Goal: Obtain resource: Download file/media

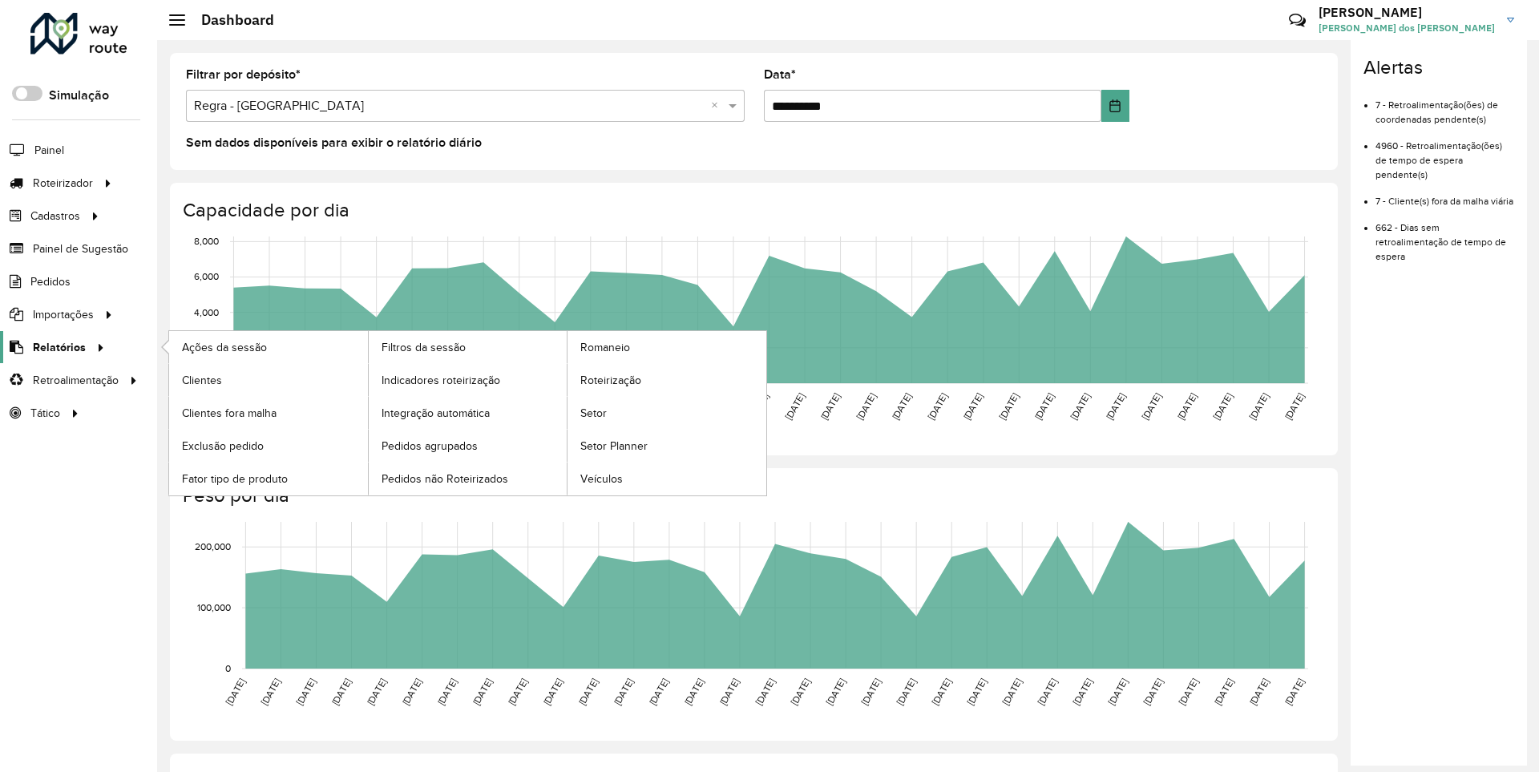
click at [56, 346] on span "Relatórios" at bounding box center [59, 347] width 53 height 17
click at [201, 379] on span "Clientes" at bounding box center [203, 380] width 43 height 17
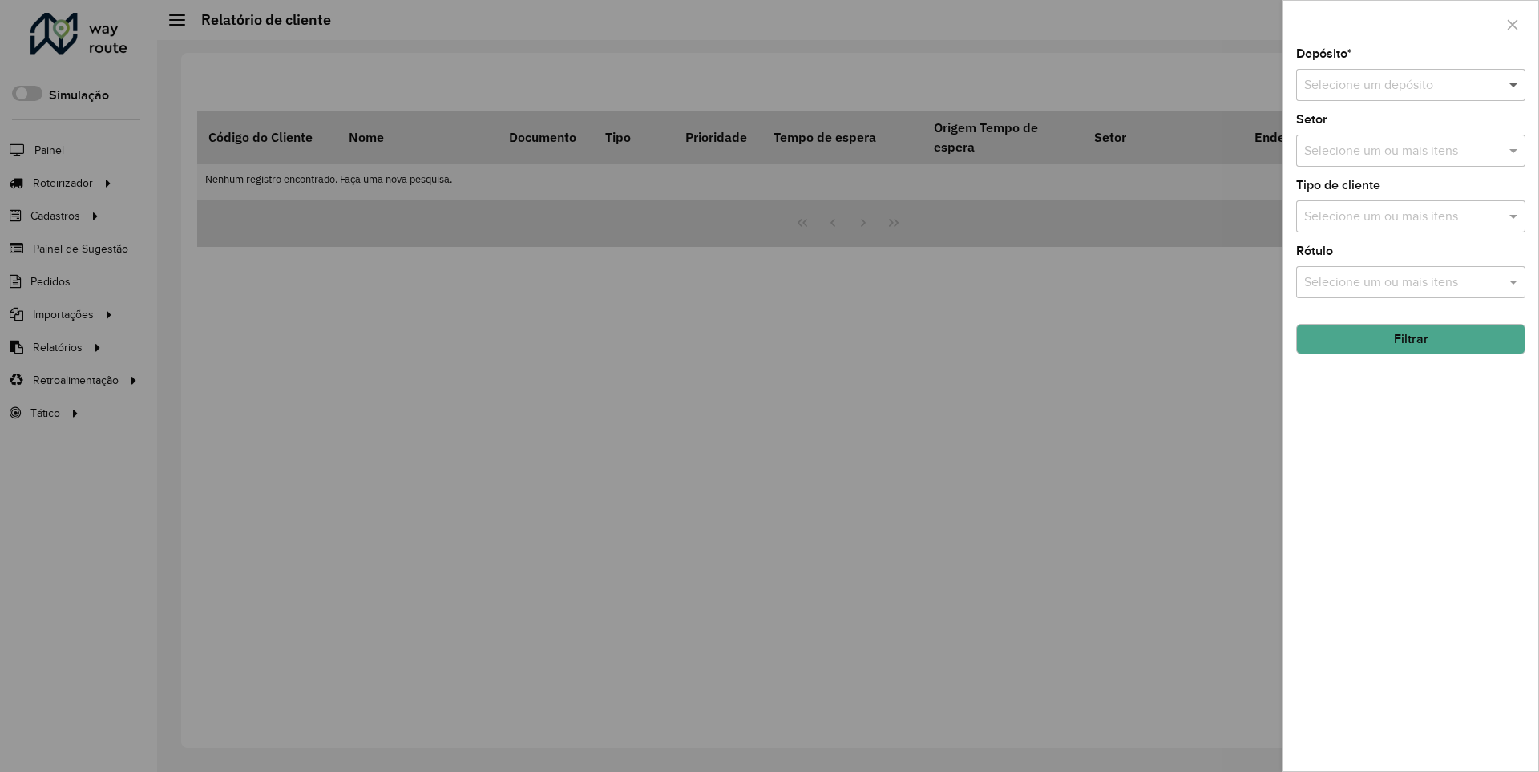
click at [1514, 84] on span at bounding box center [1516, 84] width 20 height 19
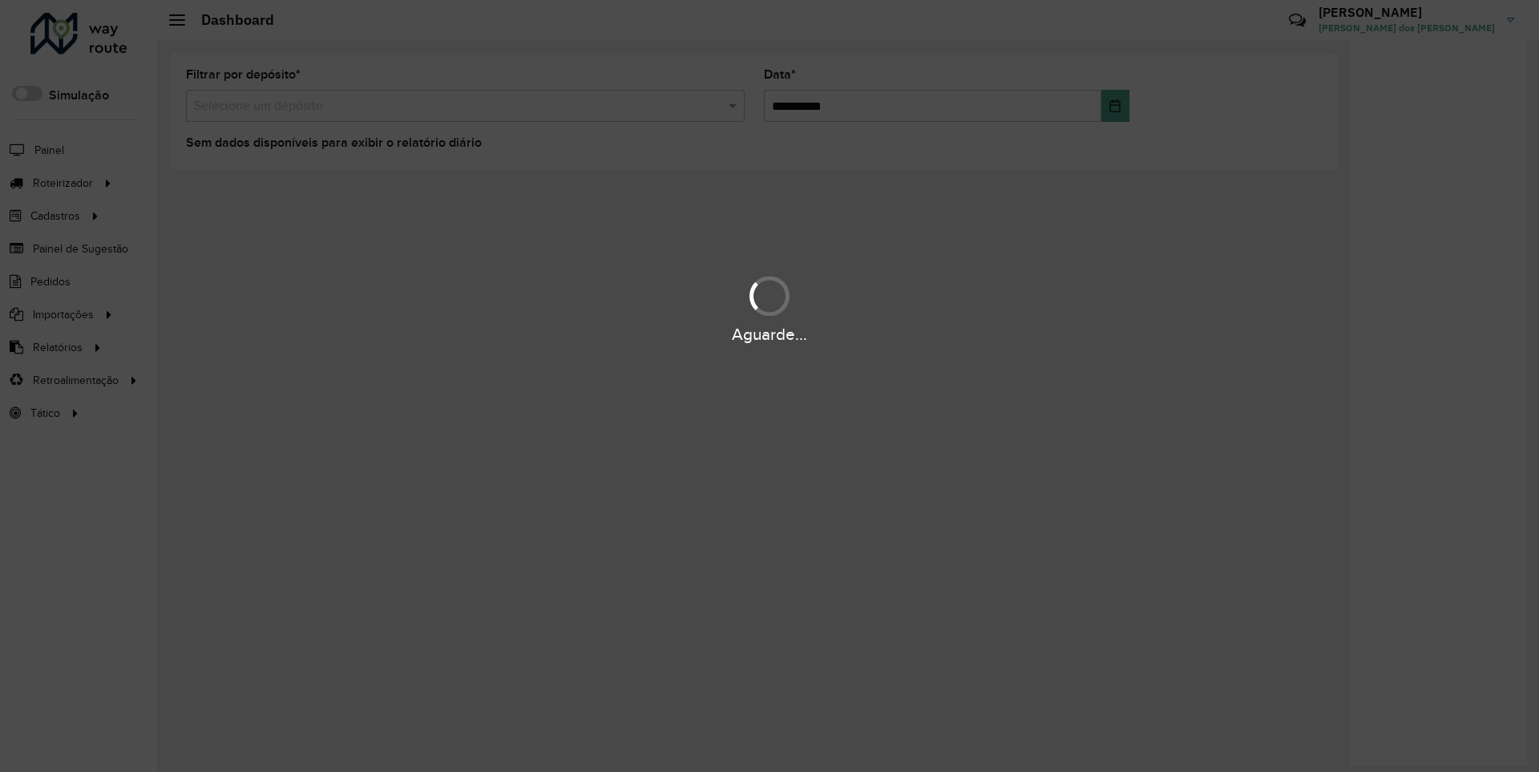
click at [56, 346] on div "Aguarde..." at bounding box center [769, 334] width 1539 height 25
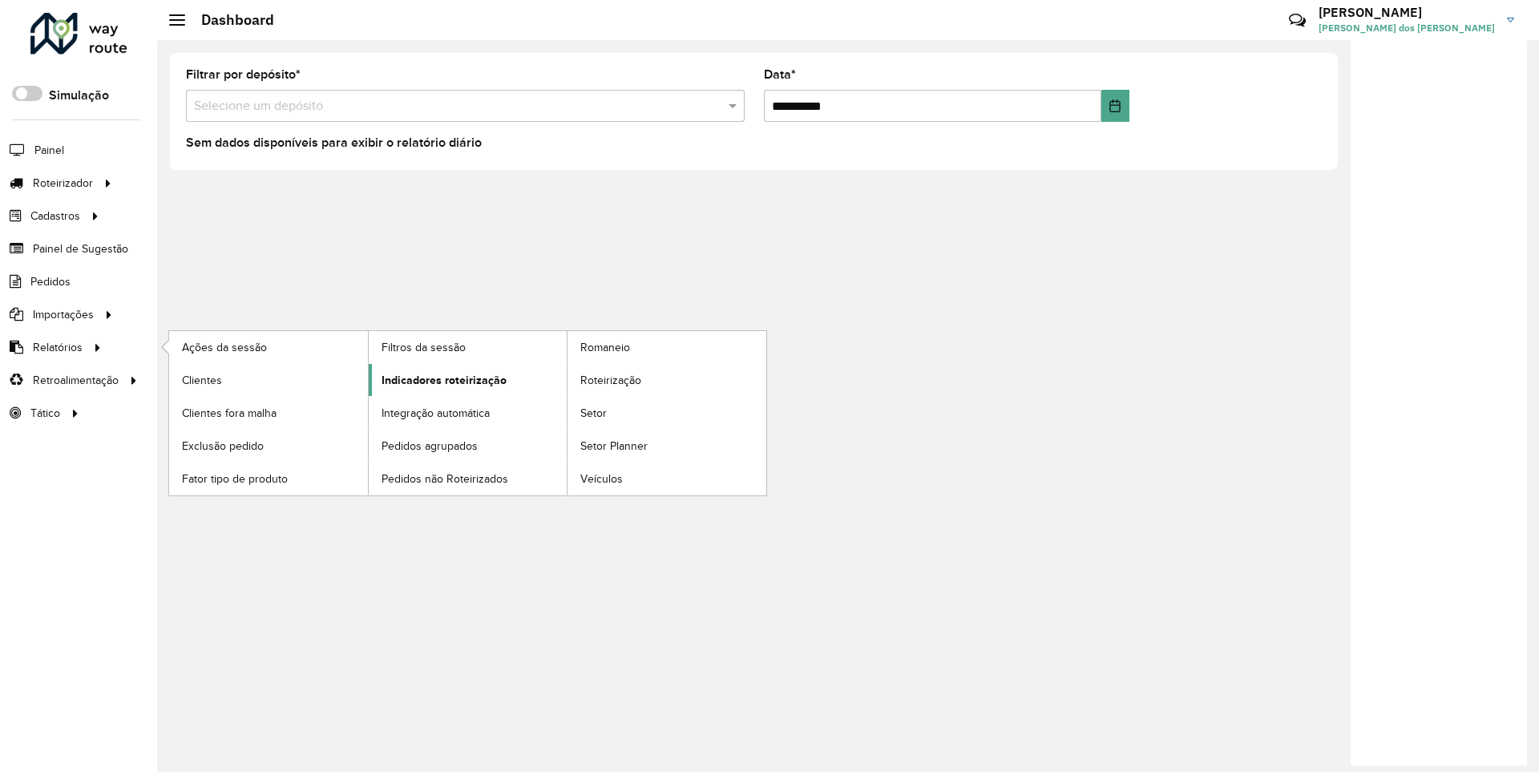
click at [439, 379] on span "Indicadores roteirização" at bounding box center [444, 380] width 125 height 17
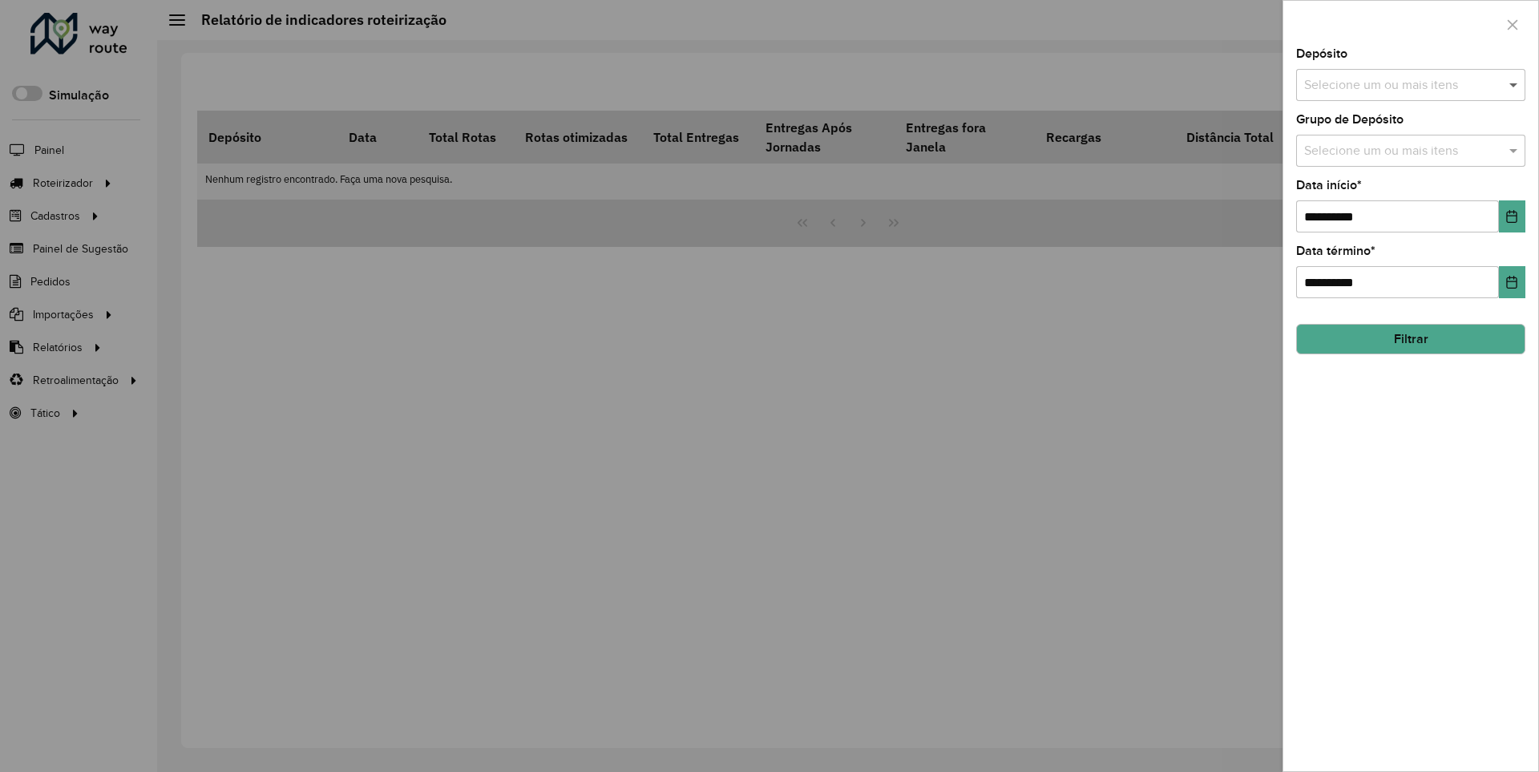
click at [1514, 84] on span at bounding box center [1516, 84] width 20 height 19
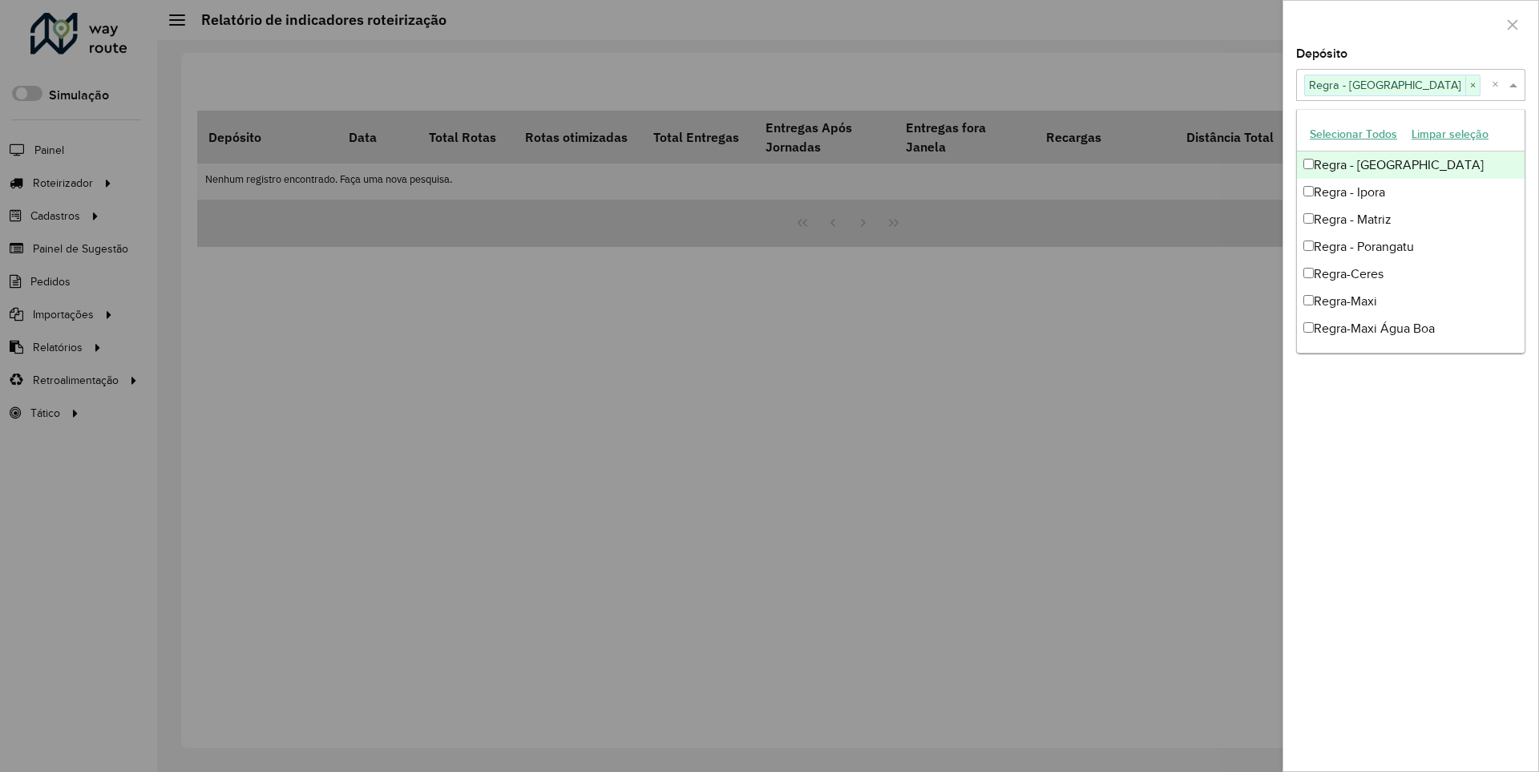
click at [1410, 23] on div at bounding box center [1411, 24] width 255 height 47
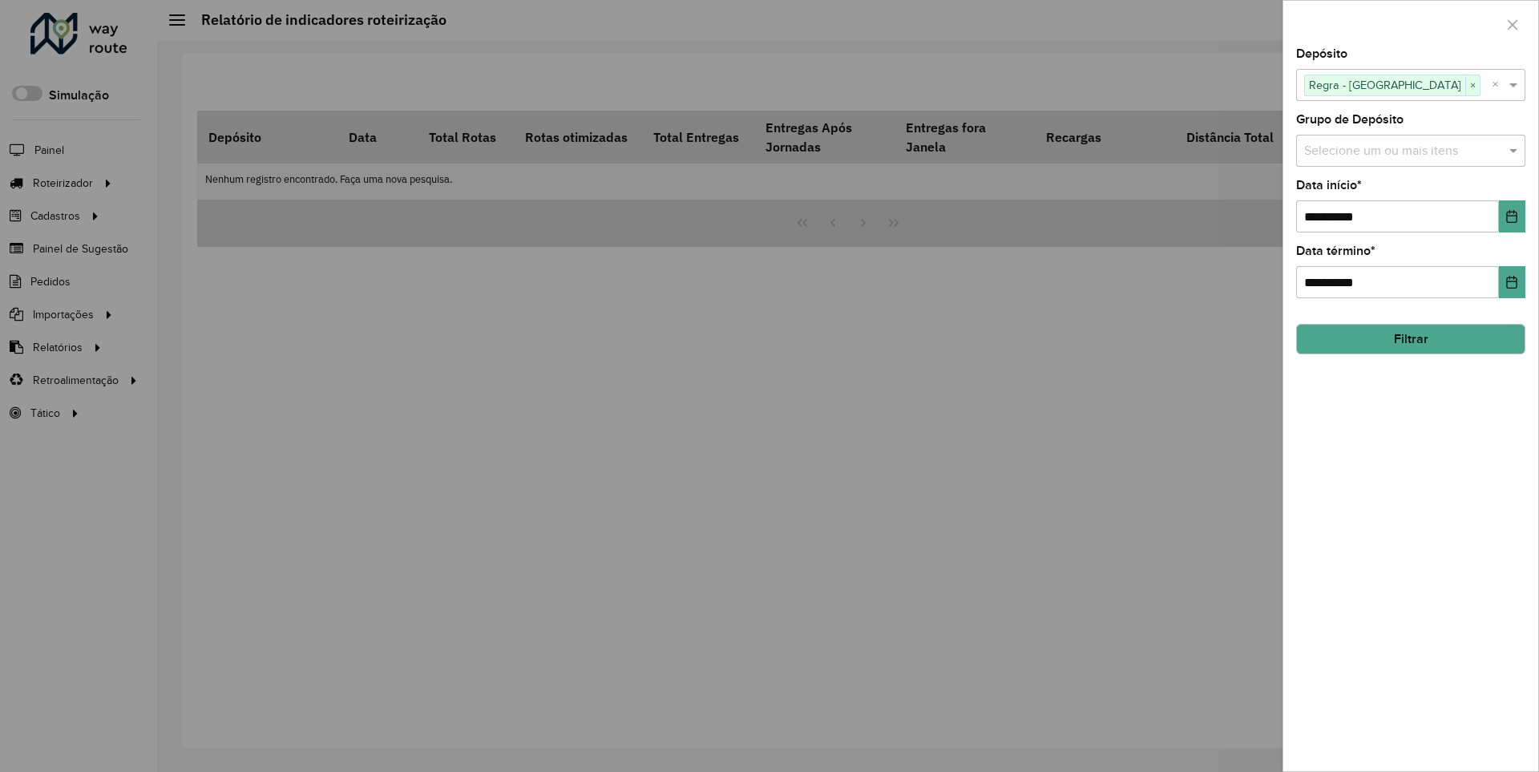
click at [1511, 216] on icon "Choose Date" at bounding box center [1512, 216] width 10 height 13
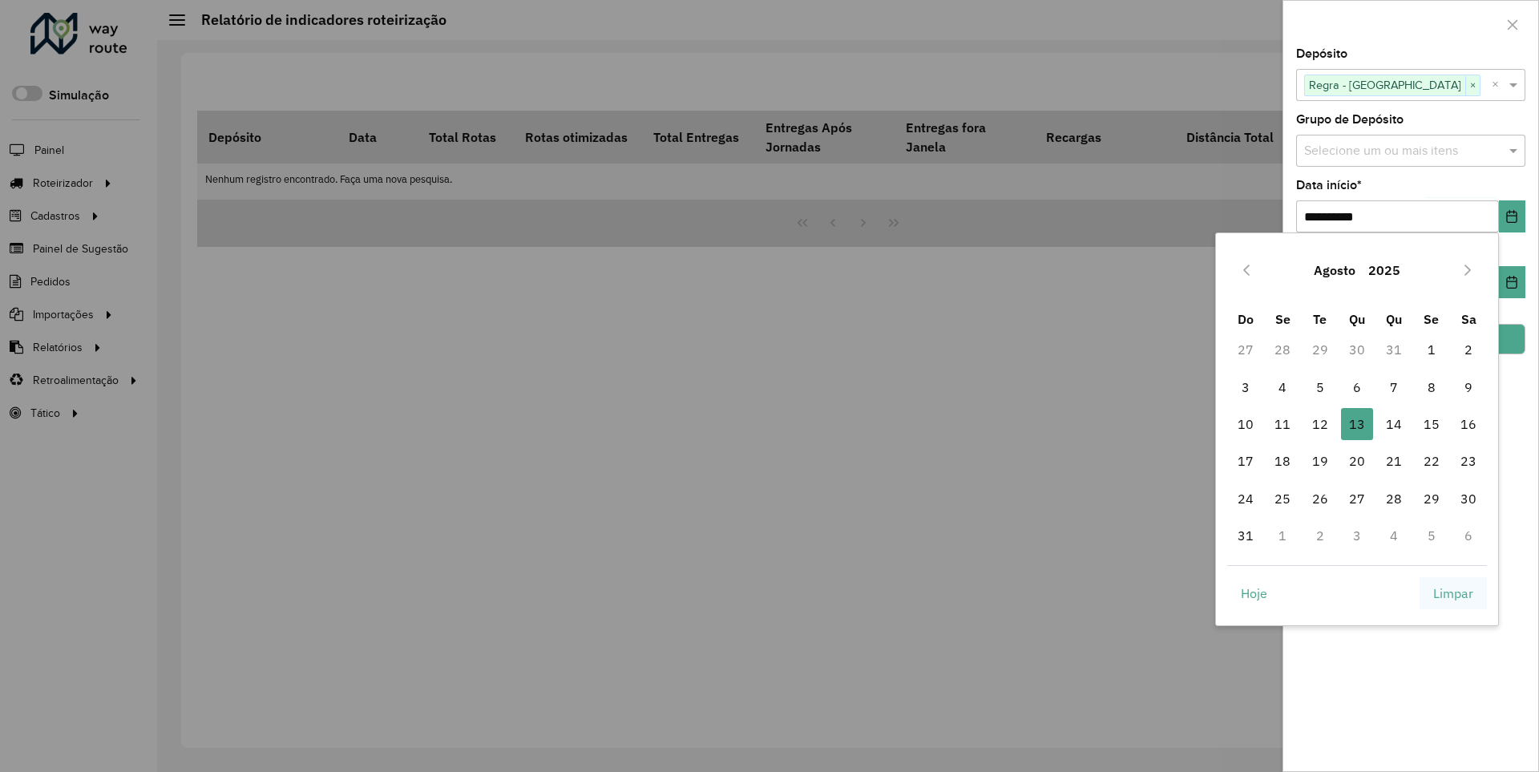
click at [1454, 592] on span "Limpar" at bounding box center [1454, 593] width 40 height 19
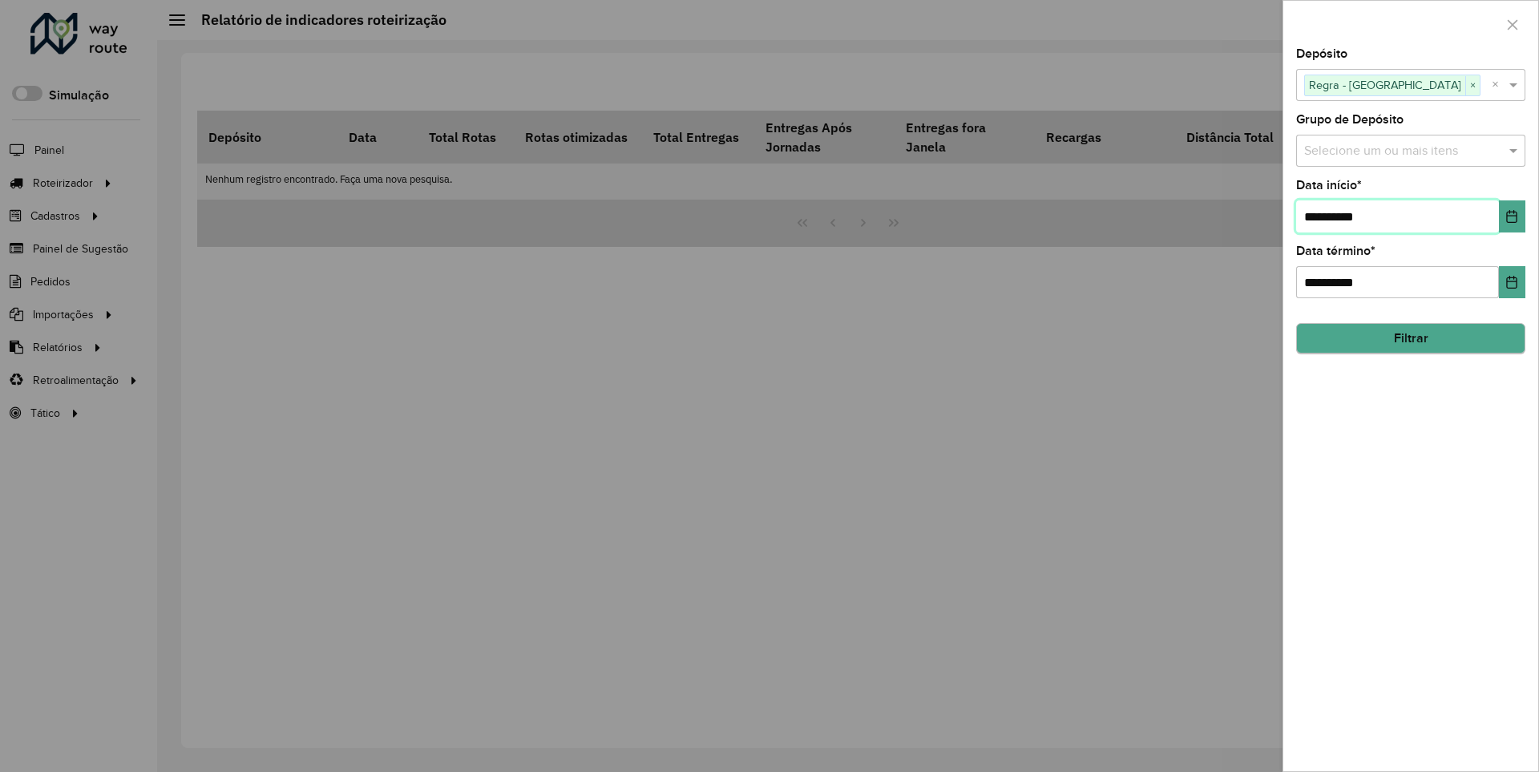
type input "**********"
click at [1410, 338] on button "Filtrar" at bounding box center [1410, 338] width 229 height 30
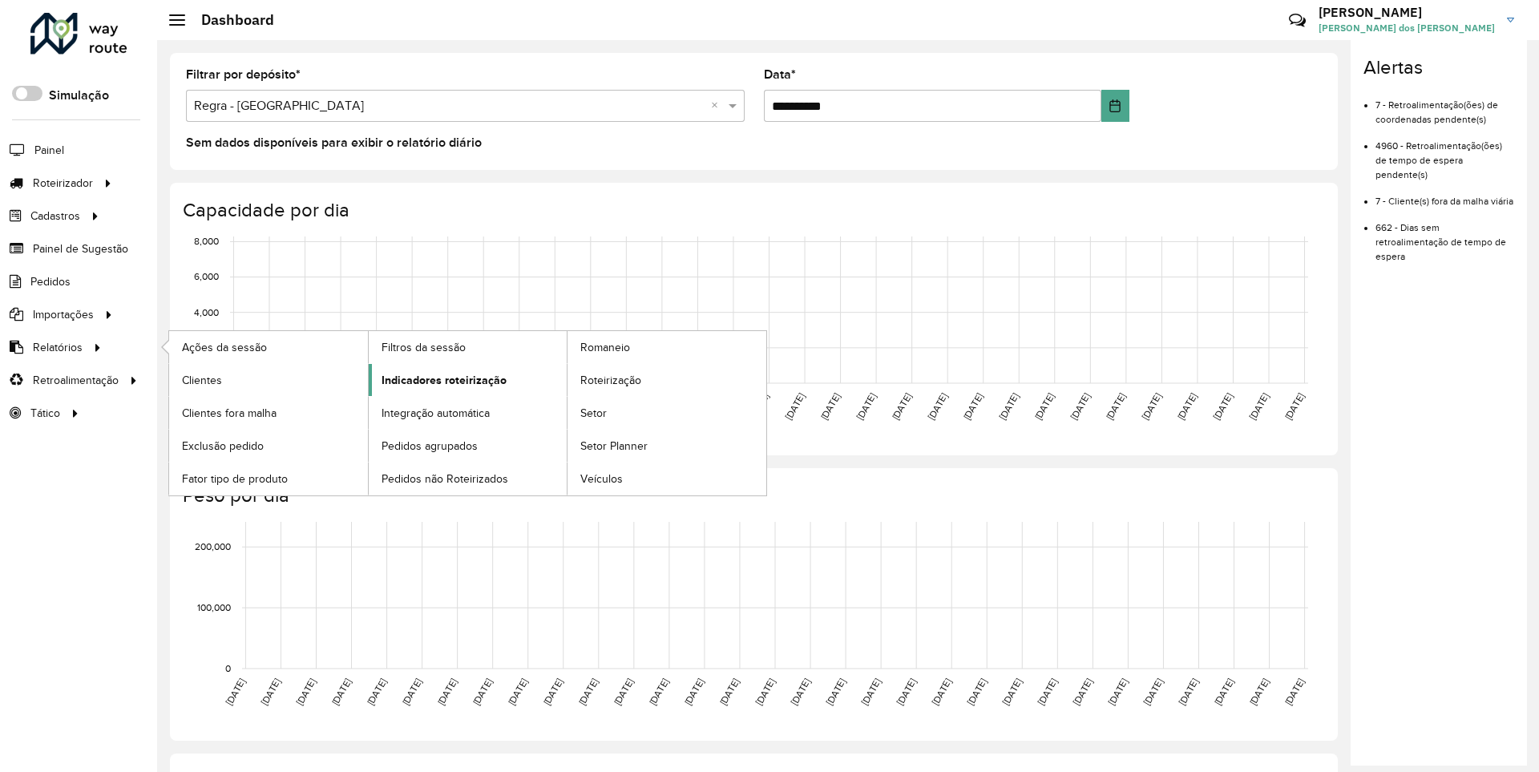
click at [439, 379] on span "Indicadores roteirização" at bounding box center [444, 380] width 125 height 17
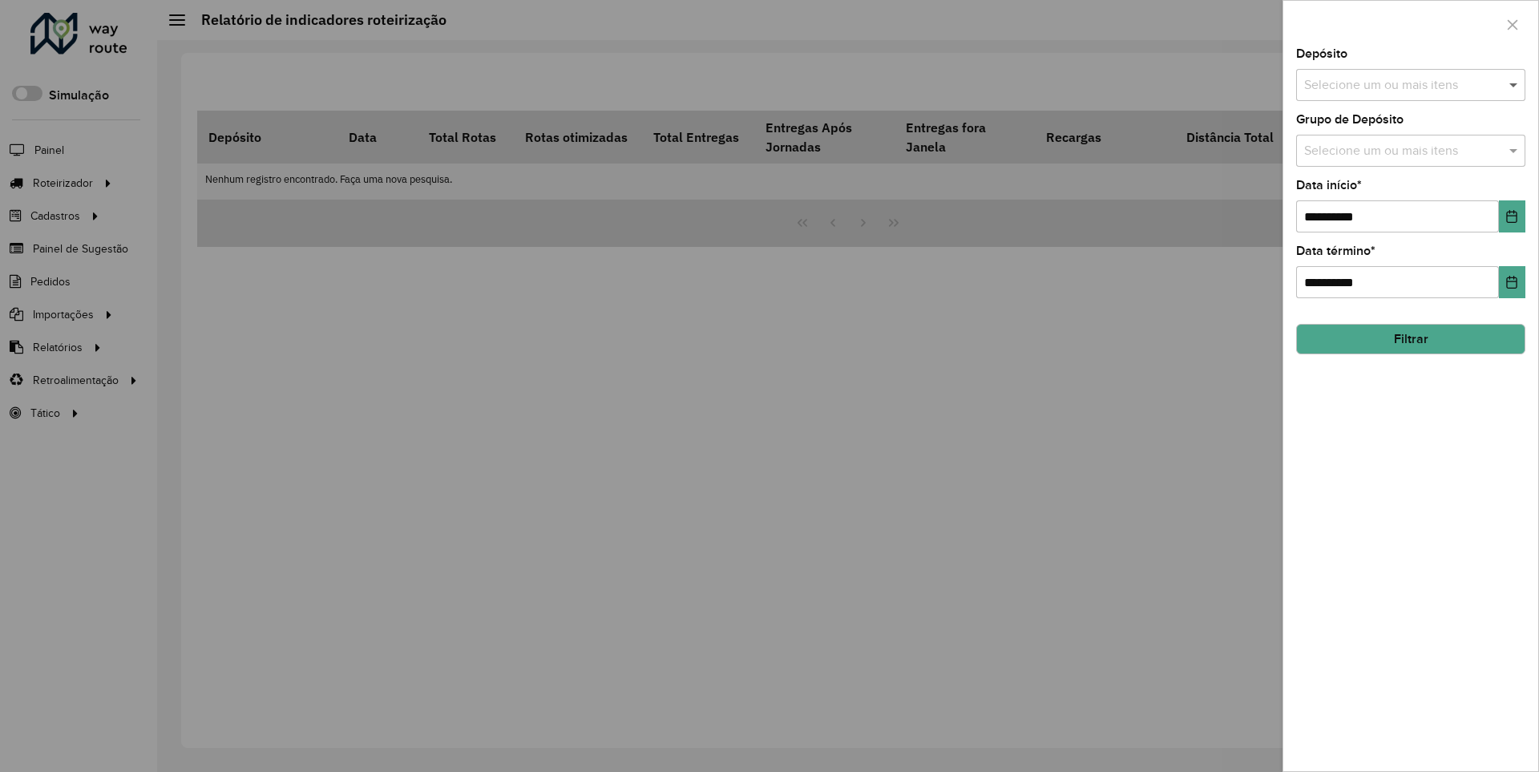
click at [1514, 84] on span at bounding box center [1516, 84] width 20 height 19
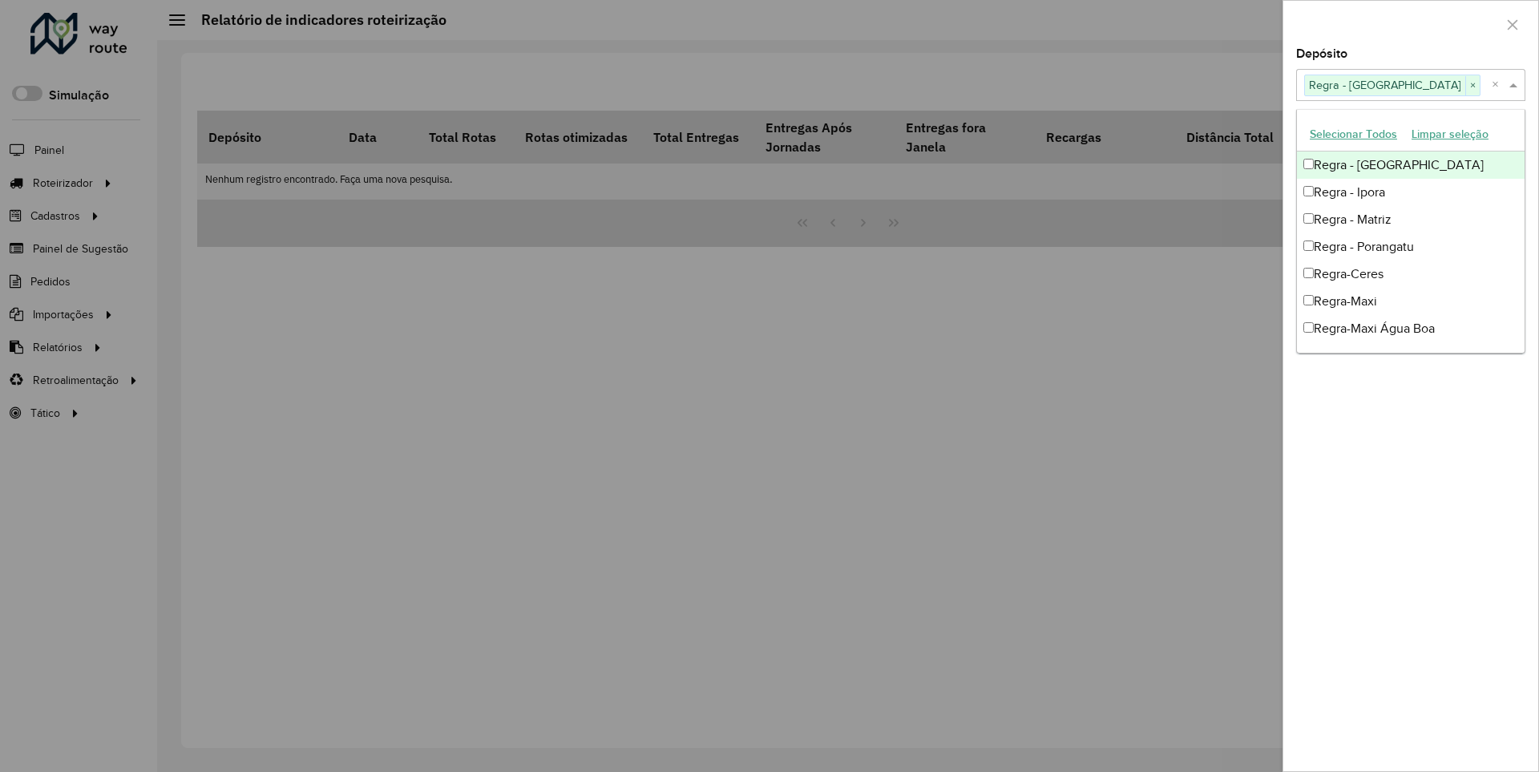
click at [1410, 23] on div at bounding box center [1411, 24] width 255 height 47
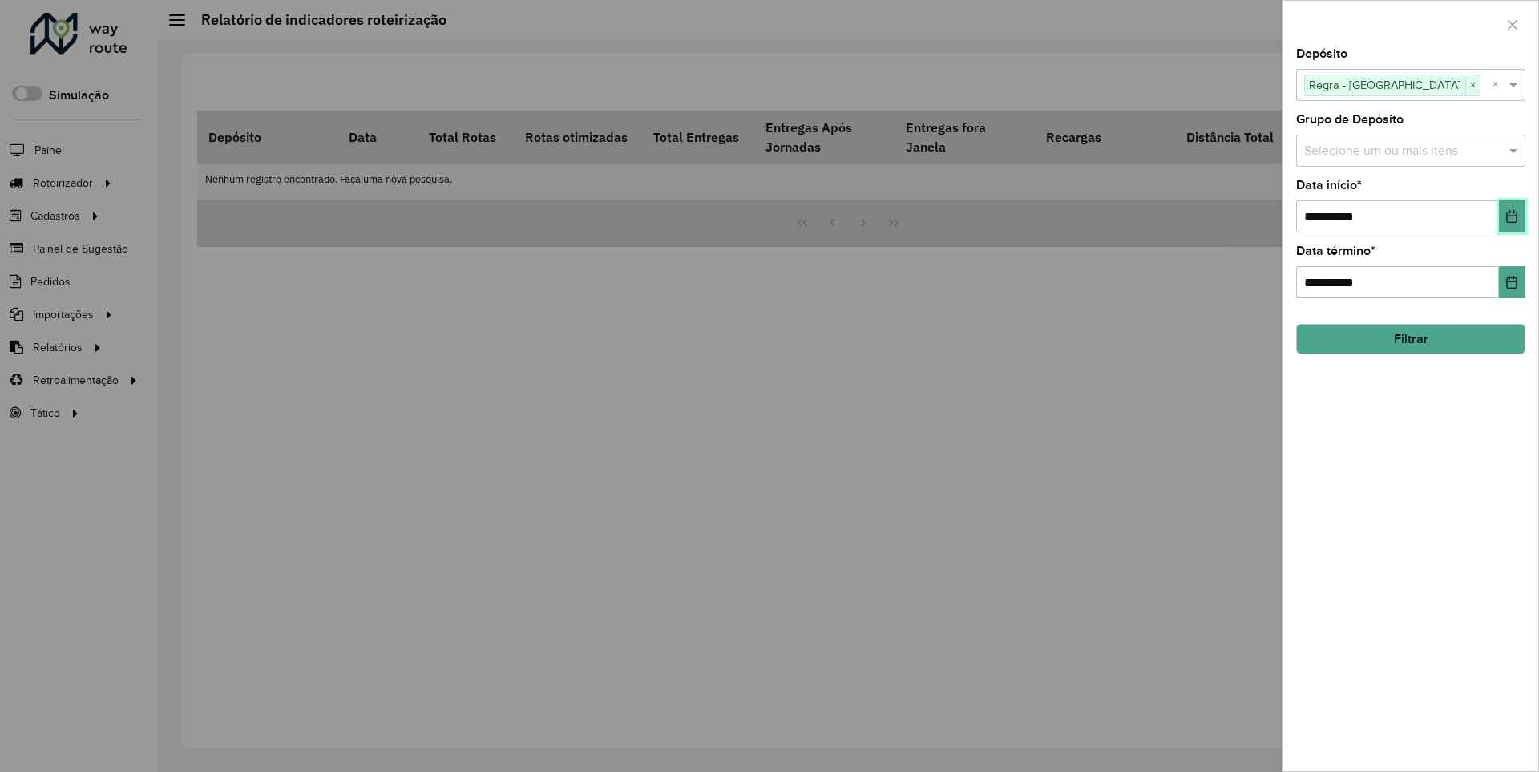
click at [1511, 216] on icon "Choose Date" at bounding box center [1512, 216] width 10 height 13
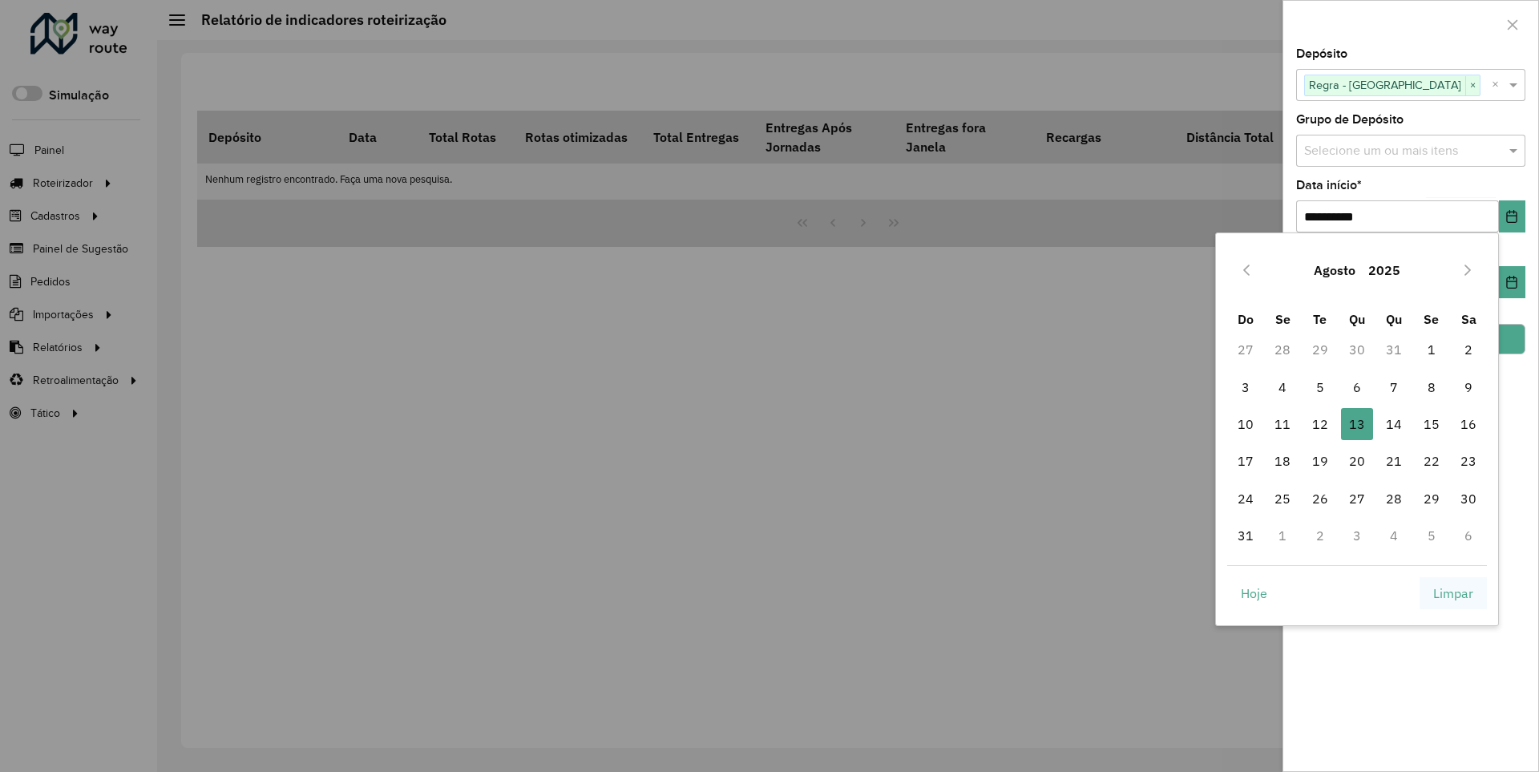
click at [1454, 592] on span "Limpar" at bounding box center [1454, 593] width 40 height 19
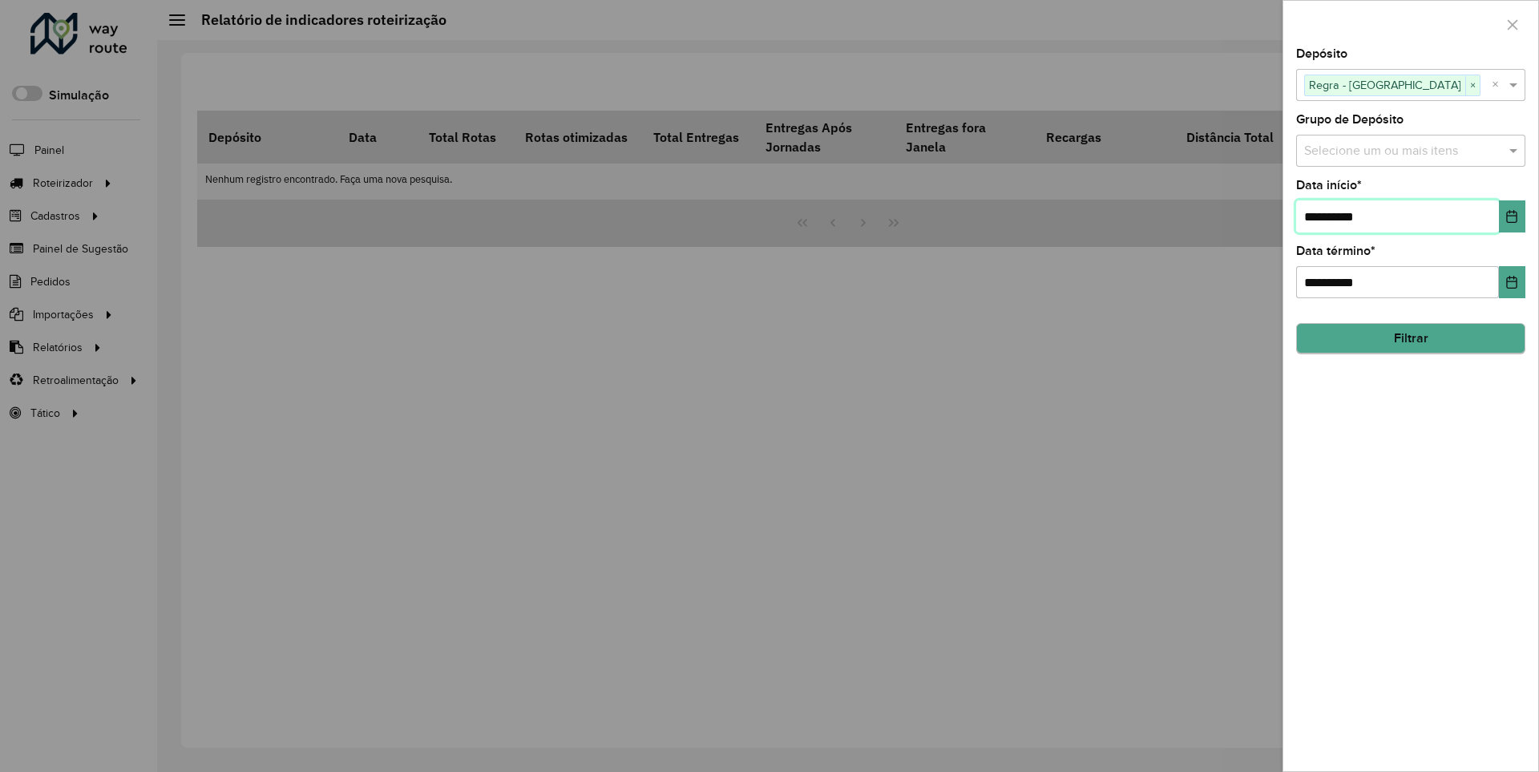
type input "**********"
click at [1410, 338] on button "Filtrar" at bounding box center [1410, 339] width 229 height 30
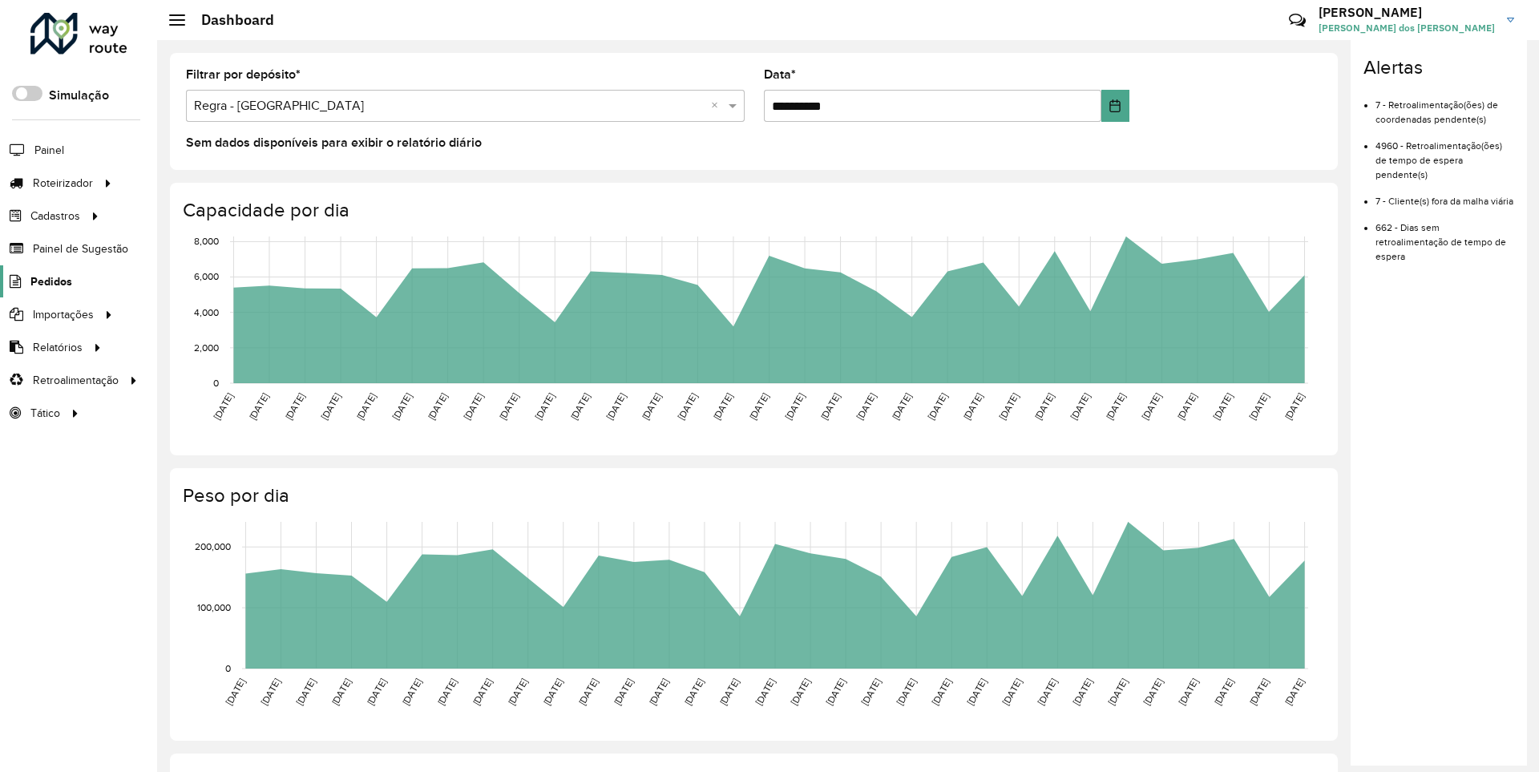
click at [50, 281] on span "Pedidos" at bounding box center [51, 281] width 42 height 17
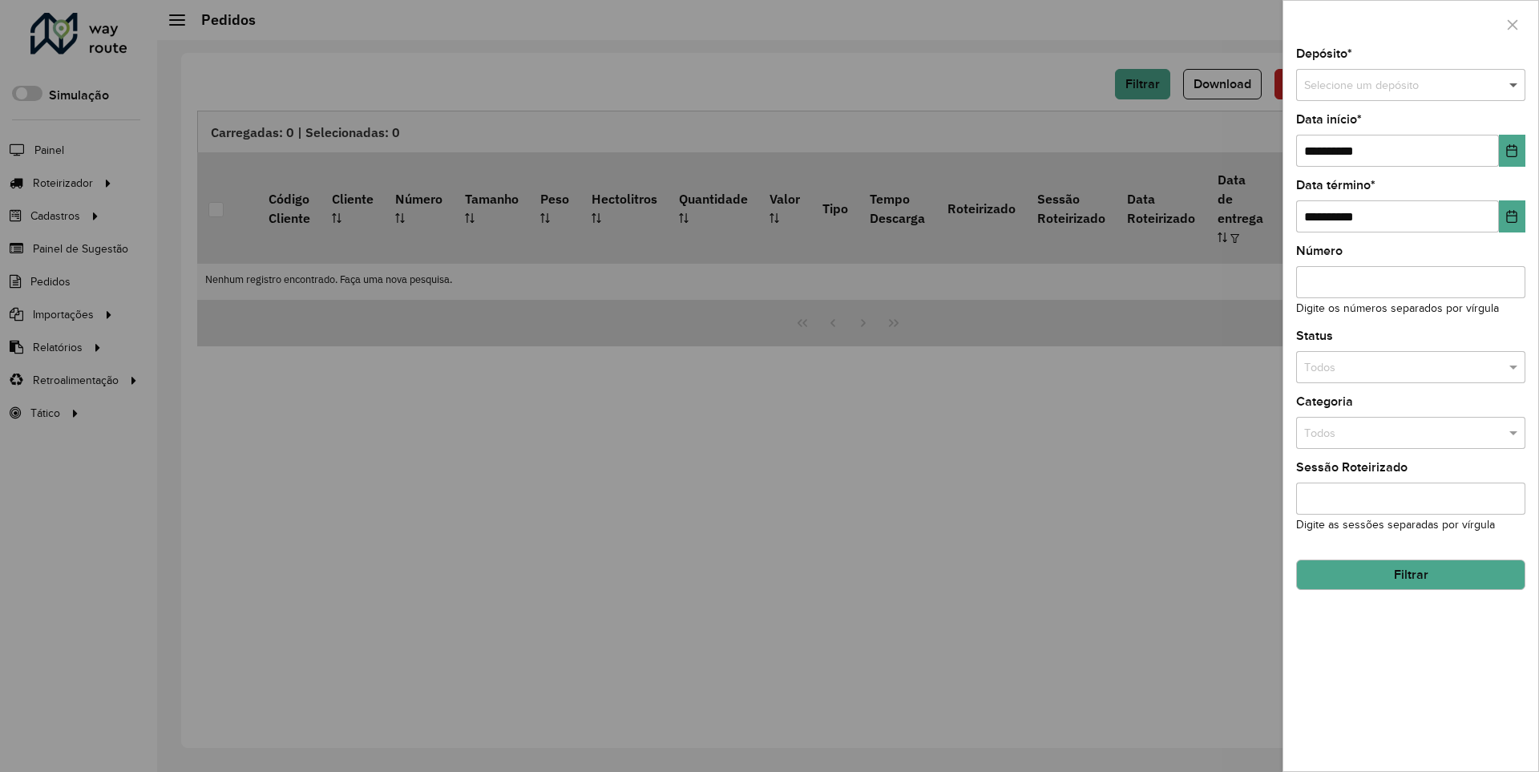
click at [1514, 85] on span at bounding box center [1516, 86] width 20 height 18
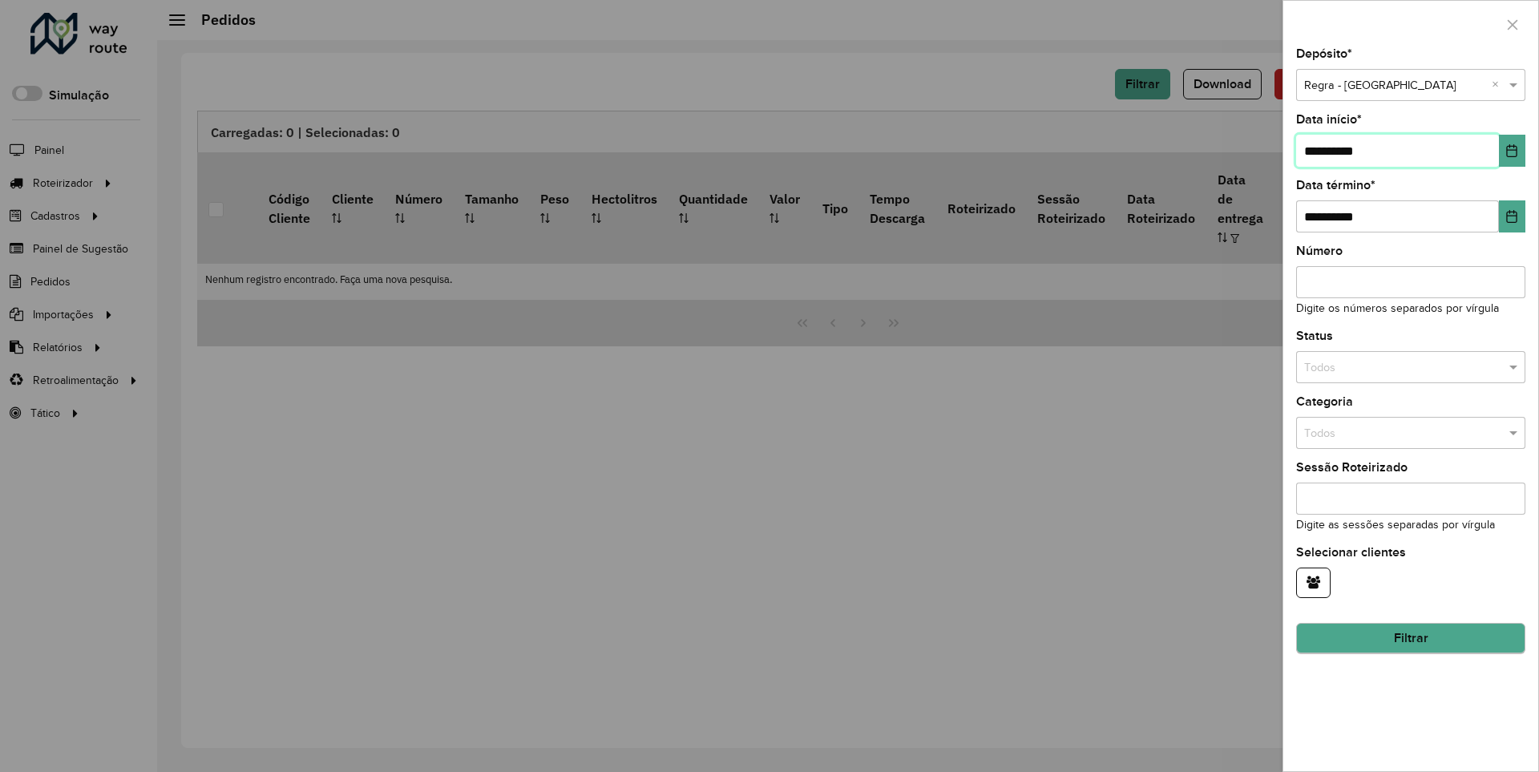
type input "**********"
click at [1410, 638] on button "Filtrar" at bounding box center [1410, 639] width 229 height 30
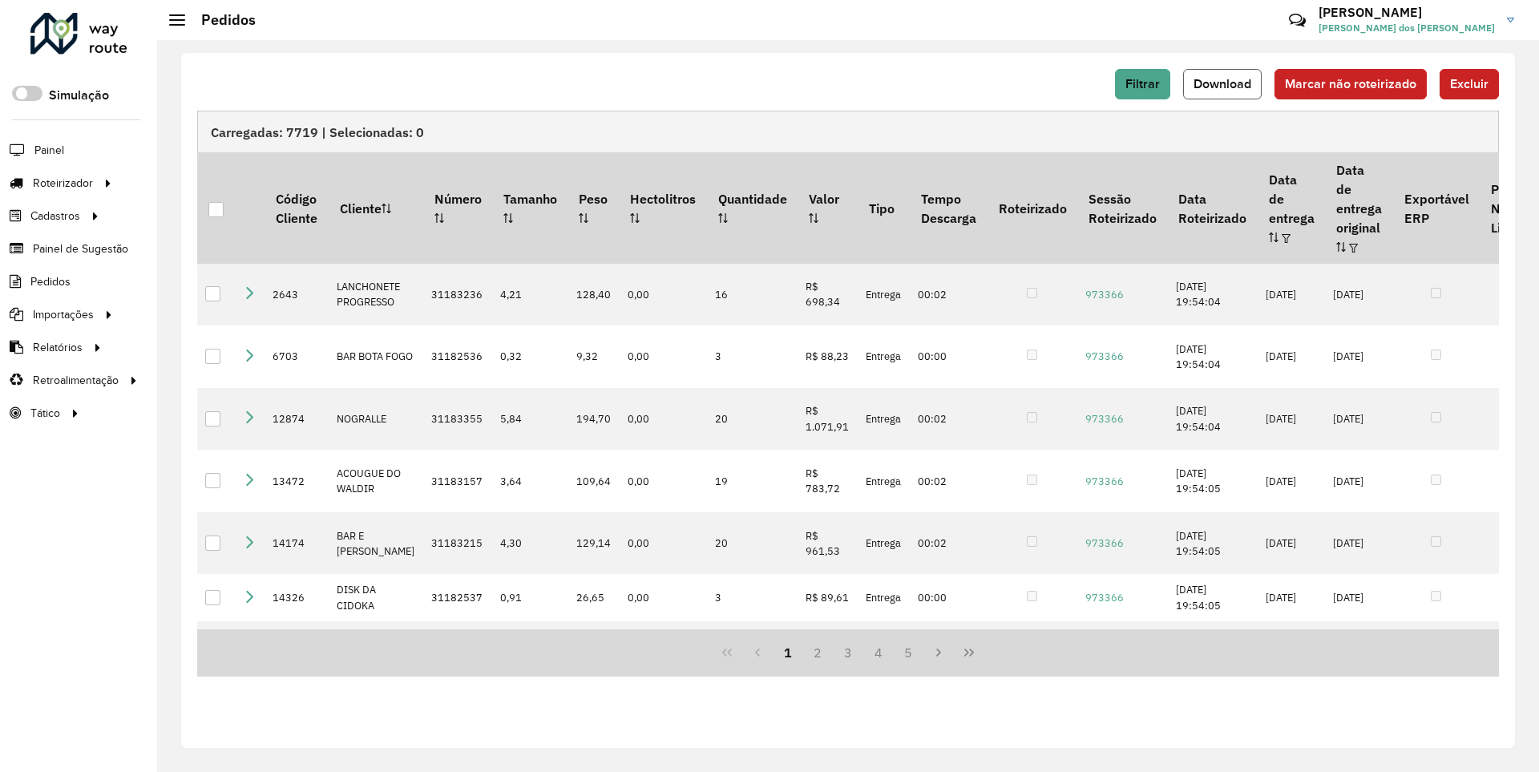
click at [1224, 83] on span "Download" at bounding box center [1223, 84] width 58 height 14
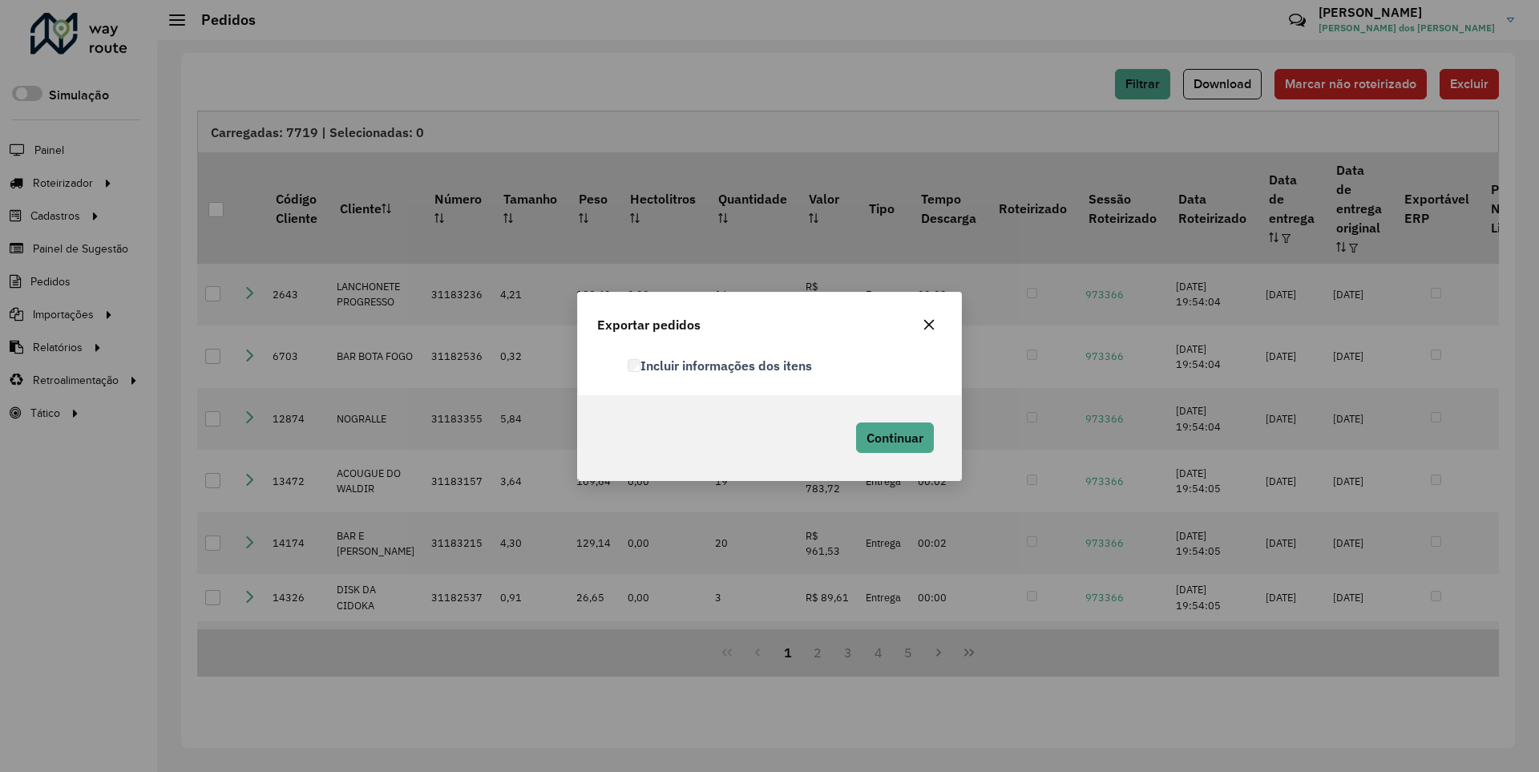
click at [721, 365] on label "Incluir informações dos itens" at bounding box center [720, 365] width 184 height 19
click at [893, 437] on span "Continuar" at bounding box center [895, 438] width 57 height 16
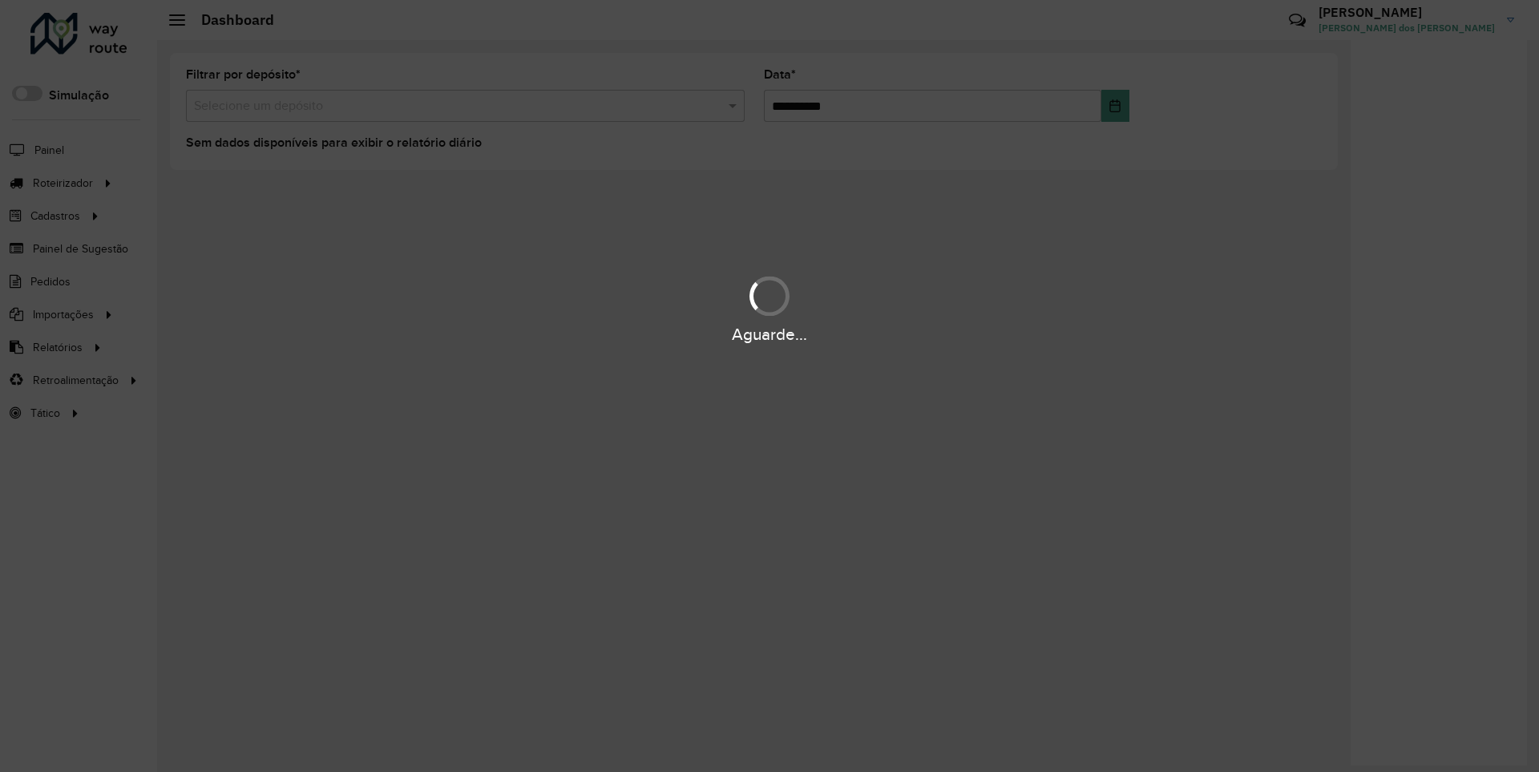
click at [56, 346] on div "Aguarde..." at bounding box center [769, 334] width 1539 height 25
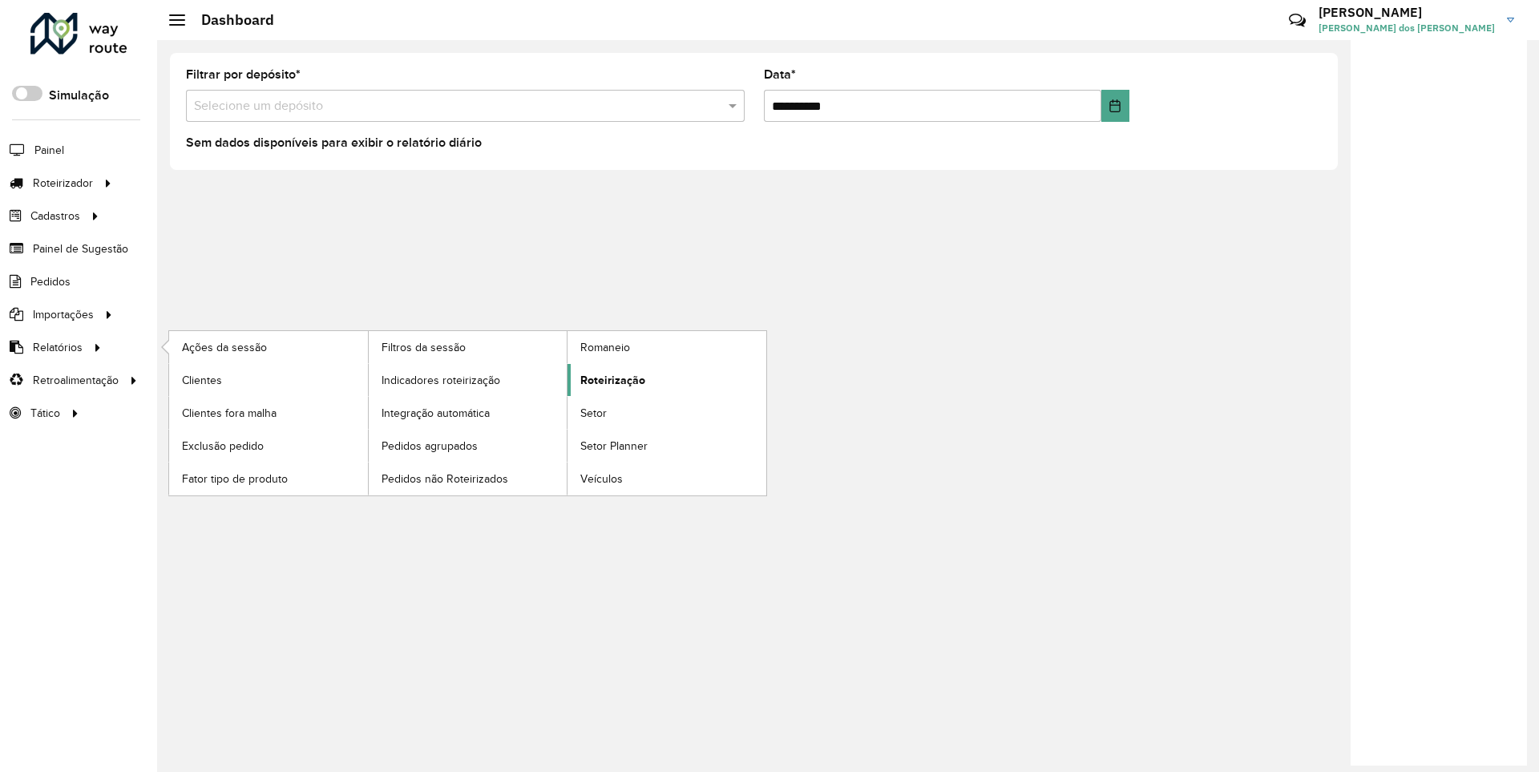
click at [610, 379] on span "Roteirização" at bounding box center [612, 380] width 65 height 17
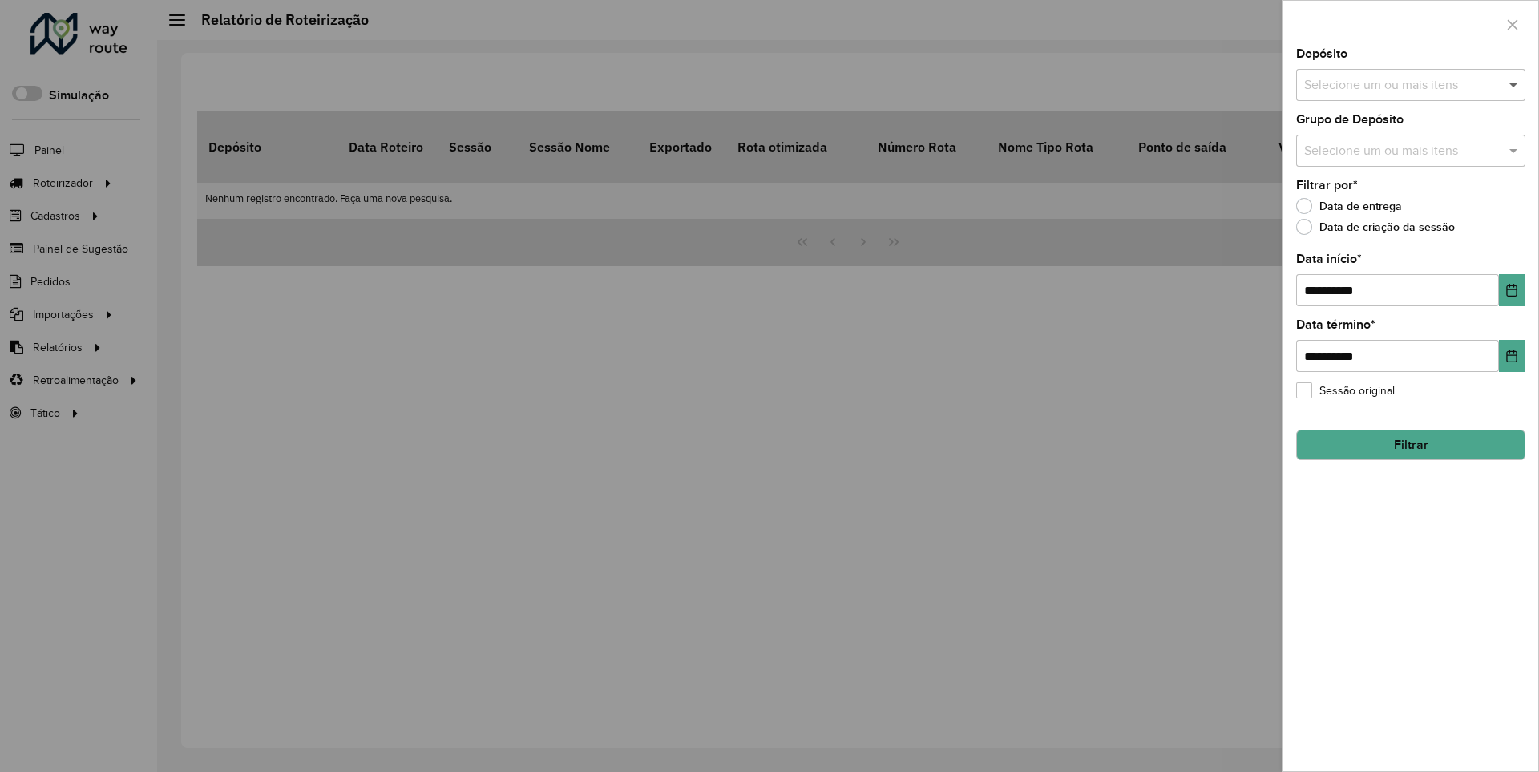
click at [1514, 84] on span at bounding box center [1516, 84] width 20 height 19
click at [1511, 289] on icon "Choose Date" at bounding box center [1512, 290] width 10 height 13
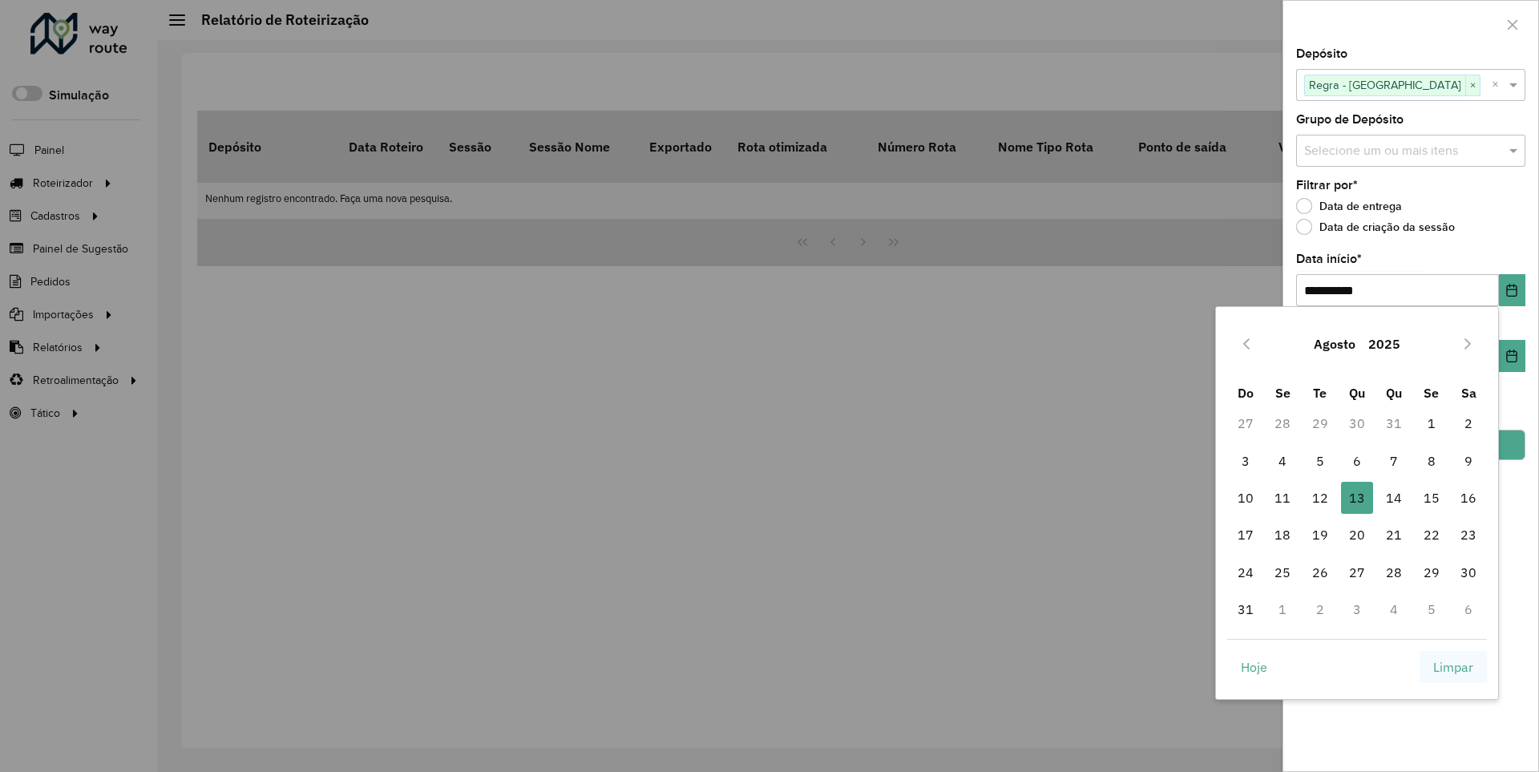
click at [1454, 666] on span "Limpar" at bounding box center [1454, 666] width 40 height 19
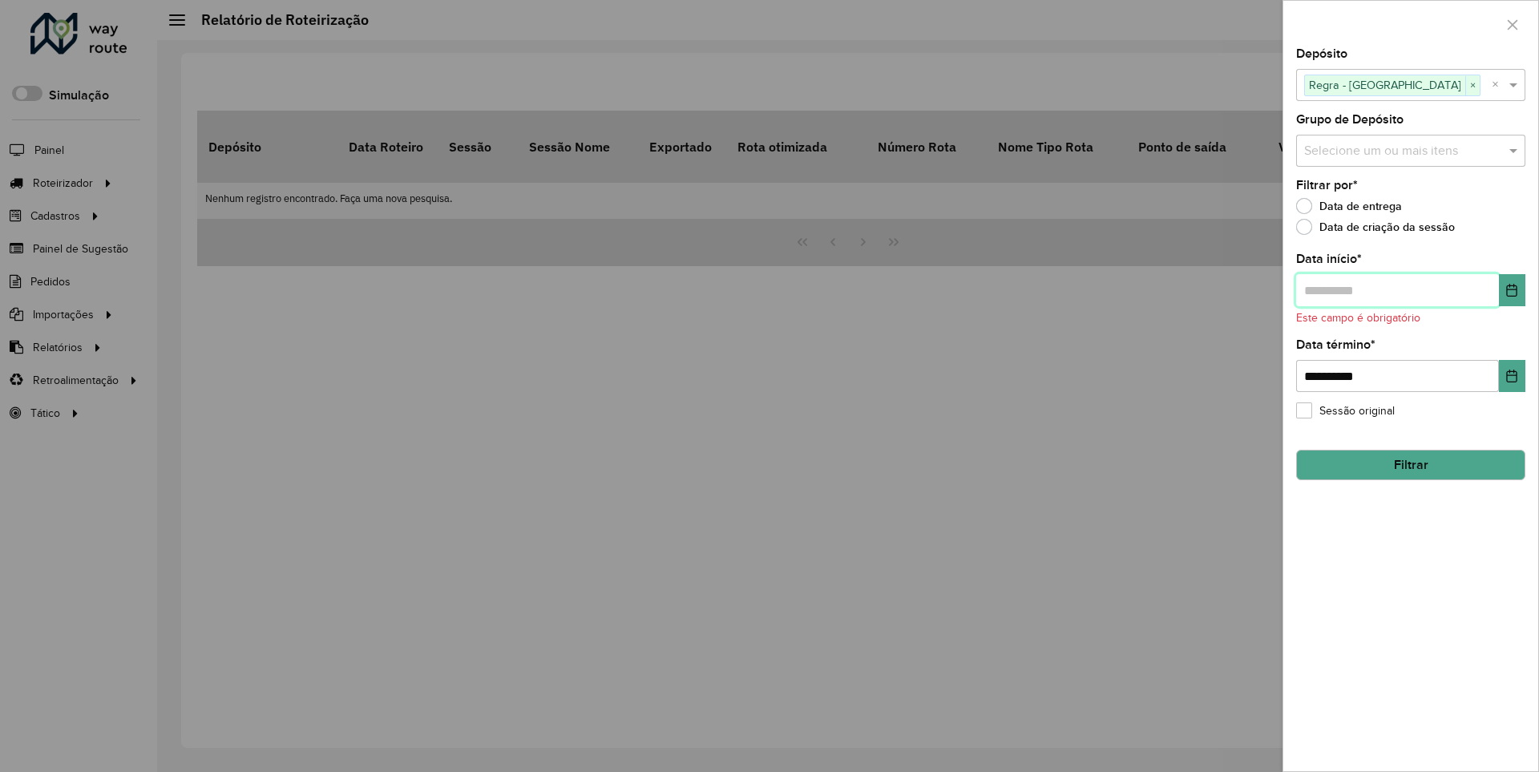
click at [1397, 289] on input "text" at bounding box center [1397, 290] width 203 height 32
type input "**********"
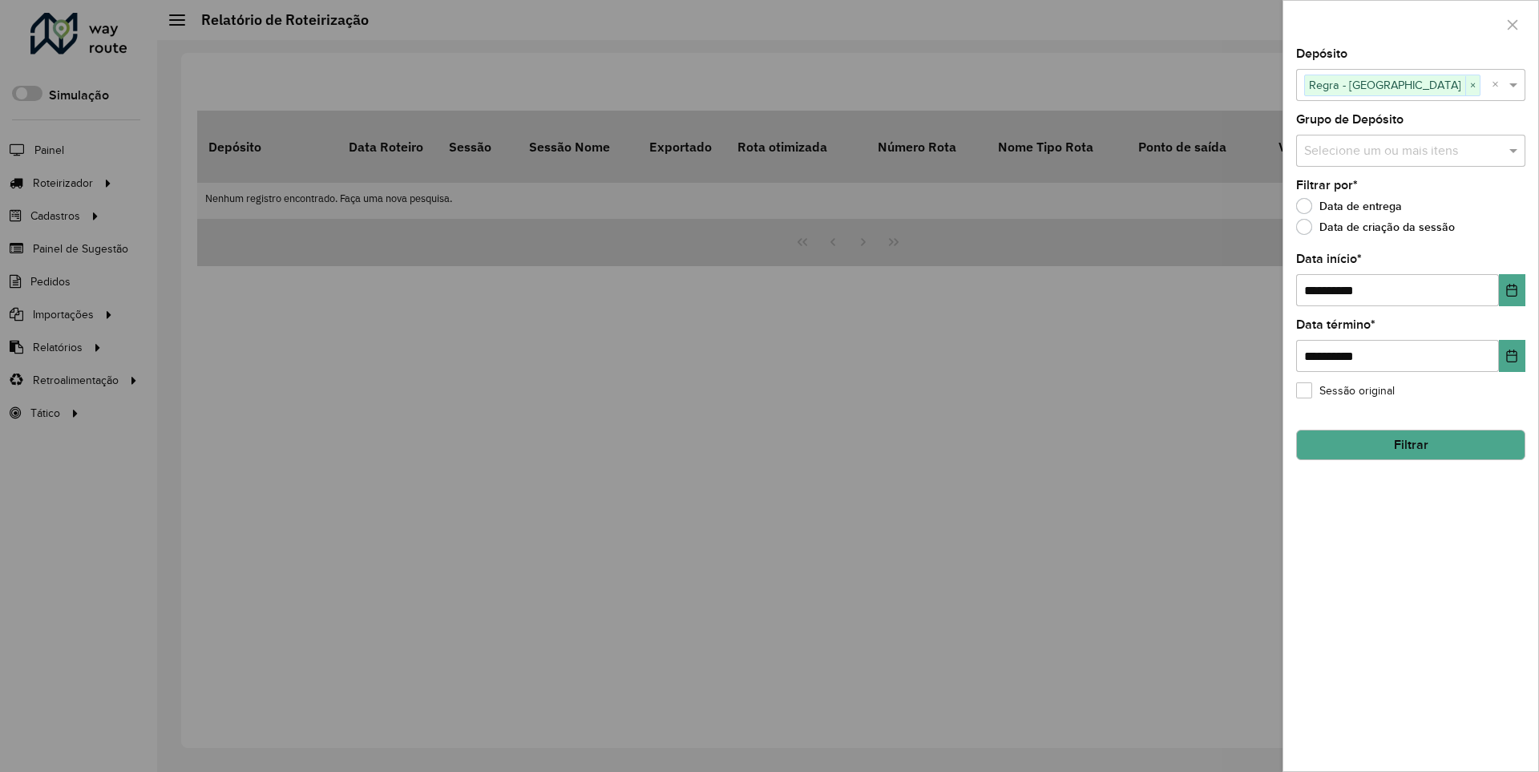
click at [1410, 444] on button "Filtrar" at bounding box center [1410, 445] width 229 height 30
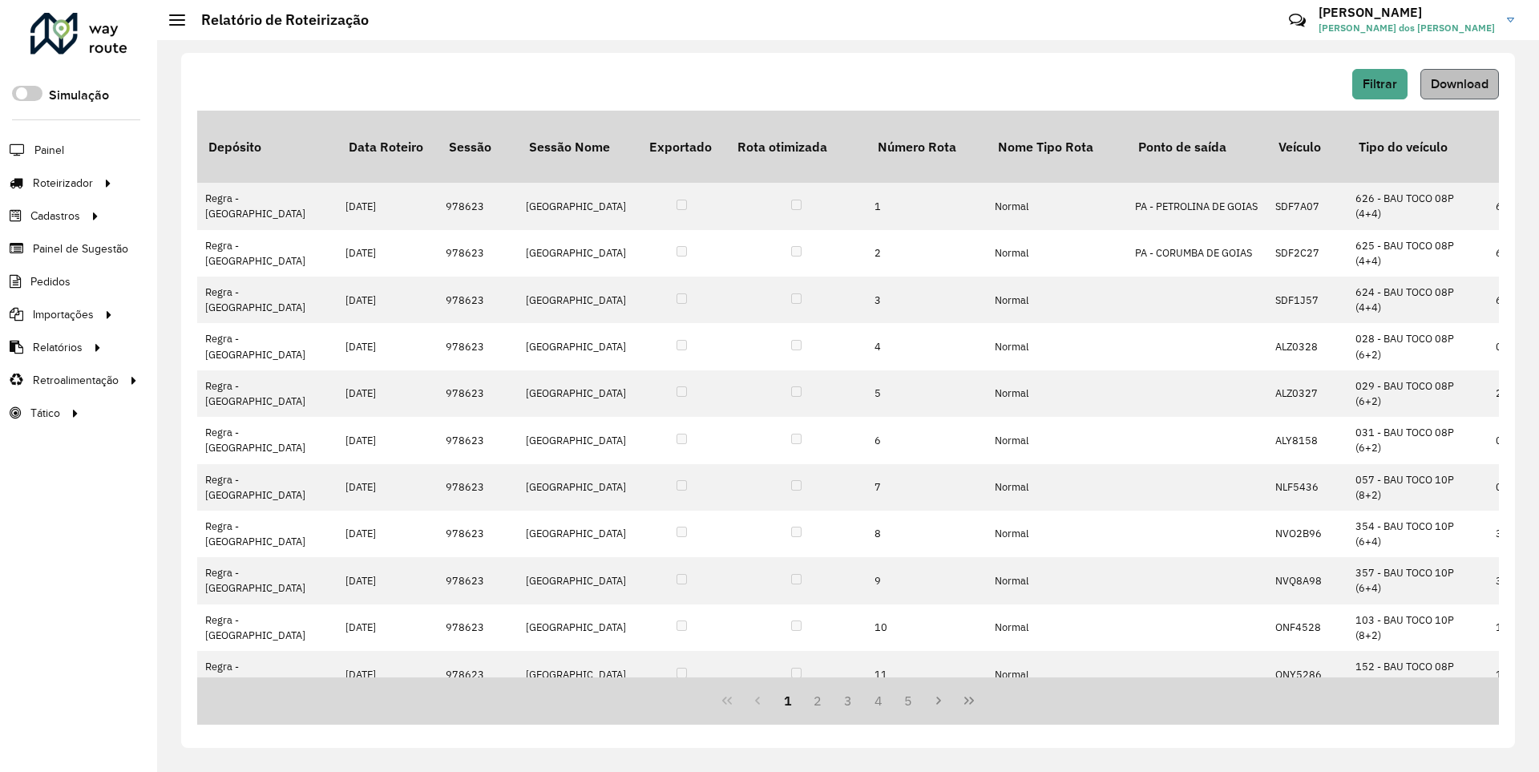
click at [1458, 83] on span "Download" at bounding box center [1460, 84] width 58 height 14
